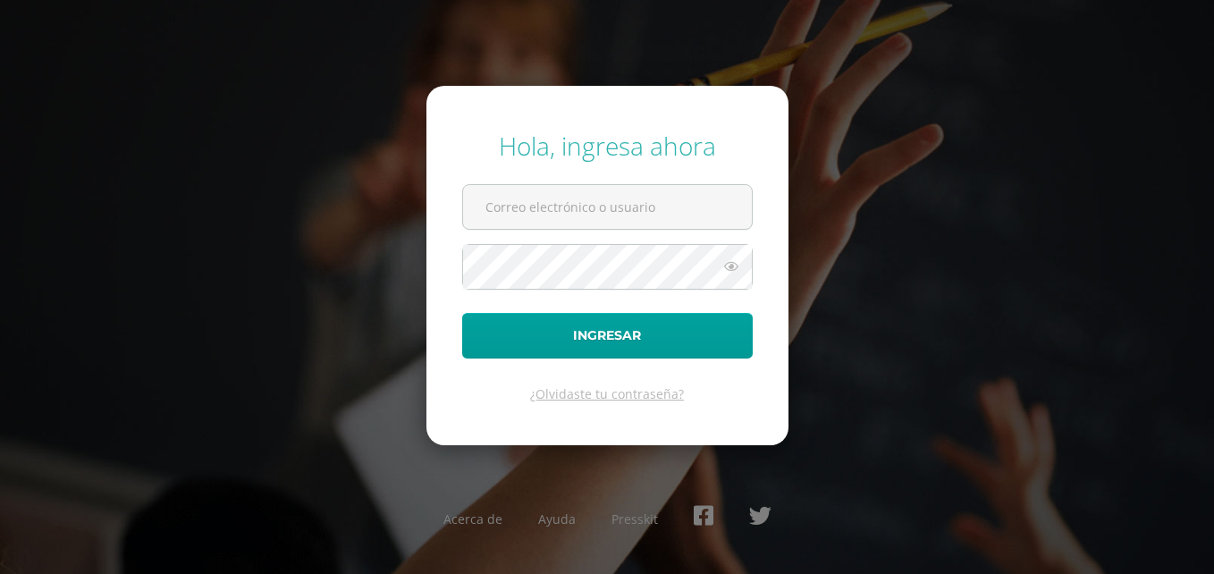
type input "[EMAIL_ADDRESS][DOMAIN_NAME]"
drag, startPoint x: 0, startPoint y: 0, endPoint x: 531, endPoint y: 225, distance: 577.0
click at [531, 225] on input "[EMAIL_ADDRESS][DOMAIN_NAME]" at bounding box center [607, 207] width 289 height 44
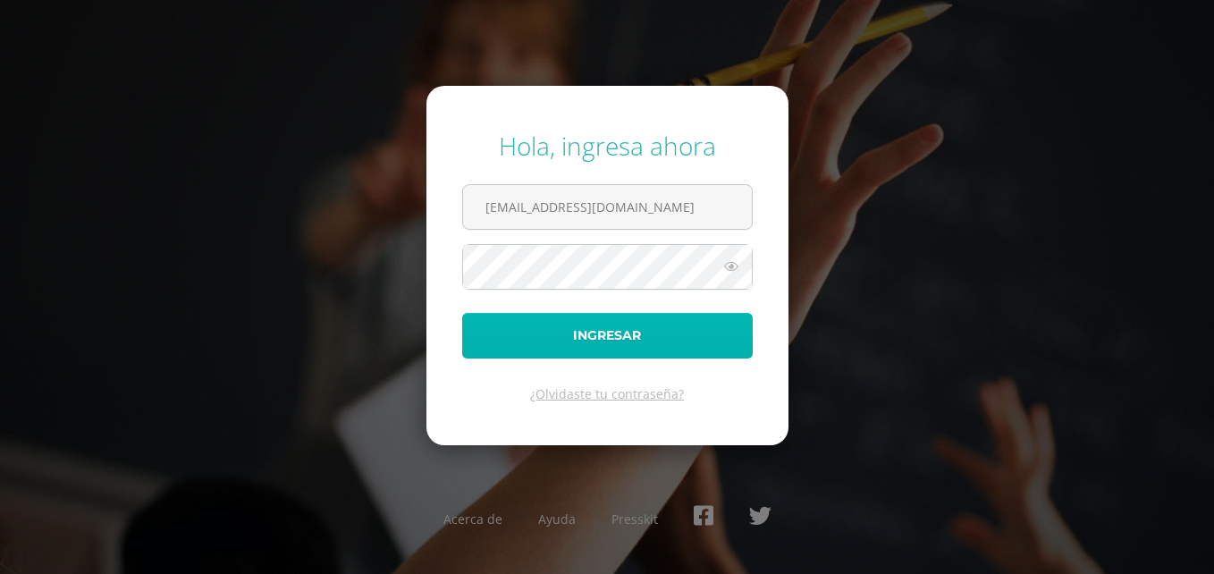
click at [558, 339] on button "Ingresar" at bounding box center [607, 336] width 291 height 46
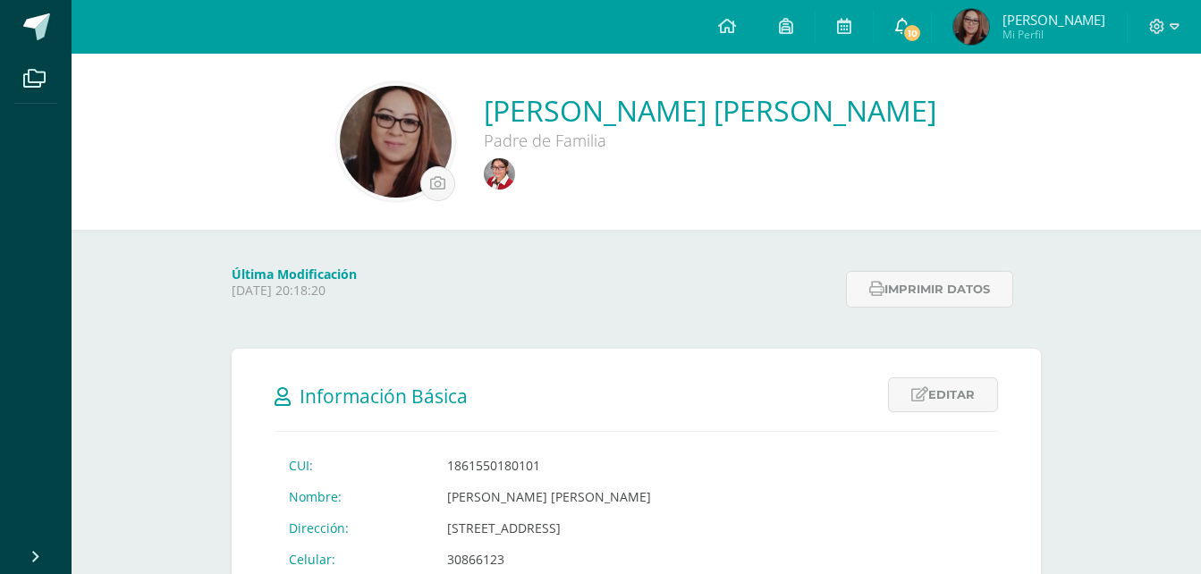
click at [926, 30] on link "10" at bounding box center [902, 27] width 57 height 54
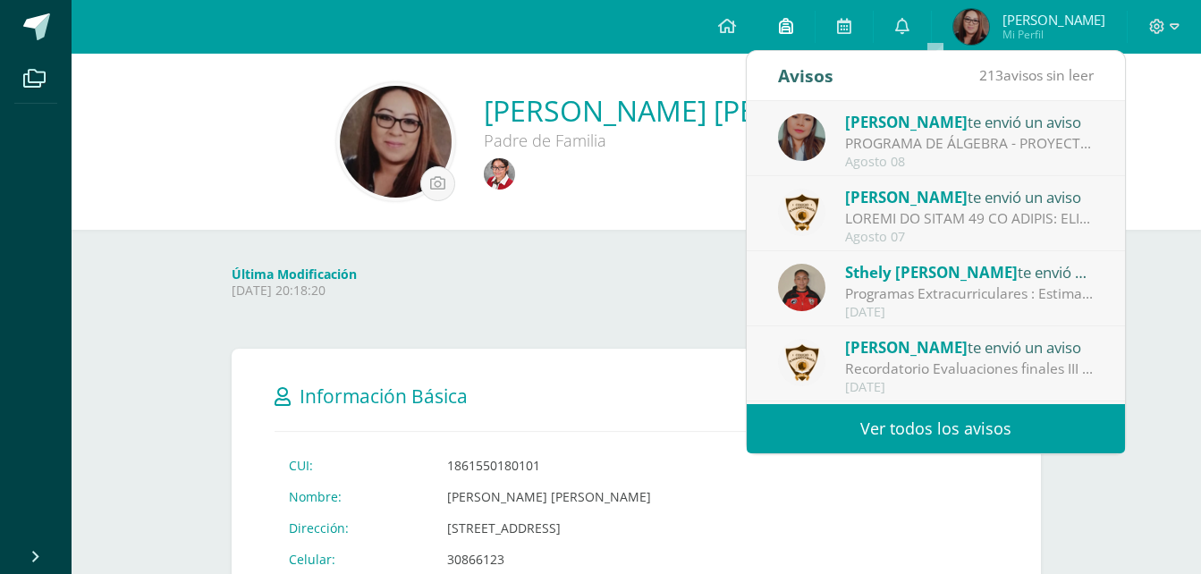
click at [793, 28] on icon at bounding box center [786, 26] width 14 height 16
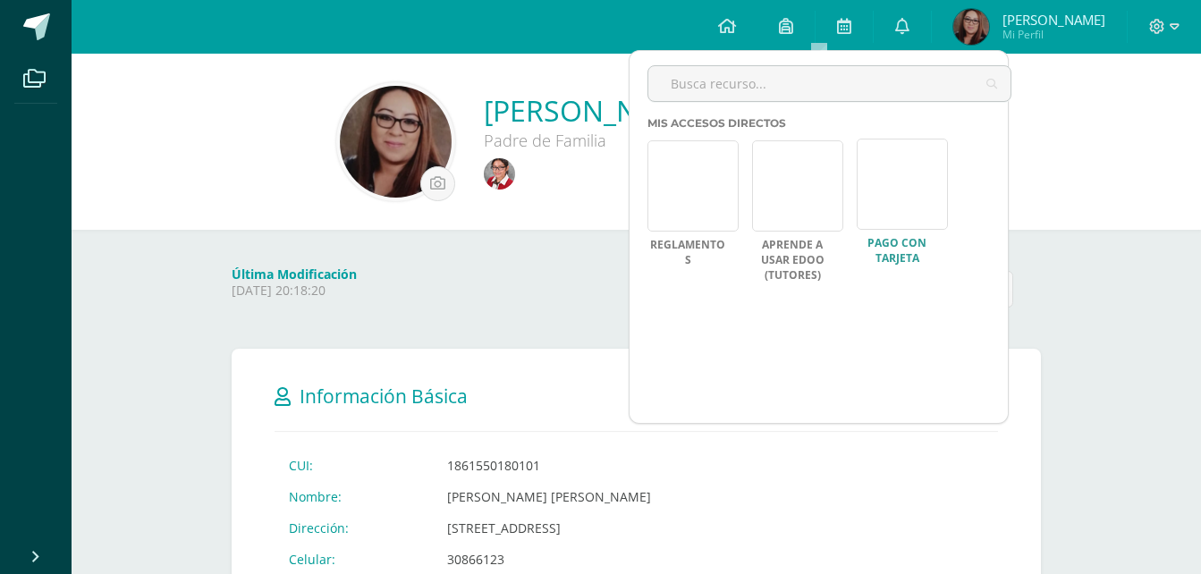
click at [862, 184] on link at bounding box center [902, 184] width 91 height 91
